Goal: Task Accomplishment & Management: Use online tool/utility

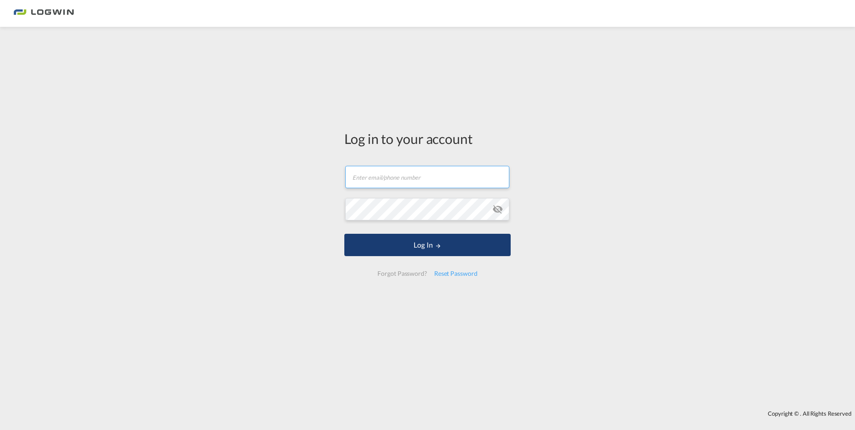
type input "[EMAIL_ADDRESS][DOMAIN_NAME]"
click at [446, 244] on button "Log In" at bounding box center [427, 245] width 166 height 22
